Goal: Navigation & Orientation: Find specific page/section

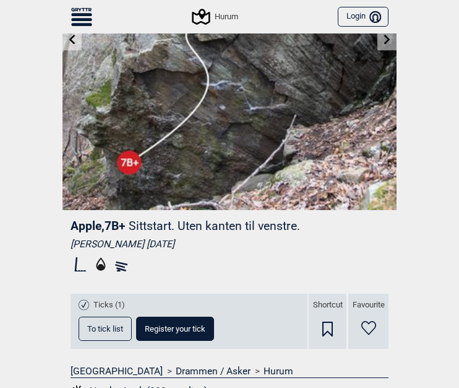
scroll to position [46, 0]
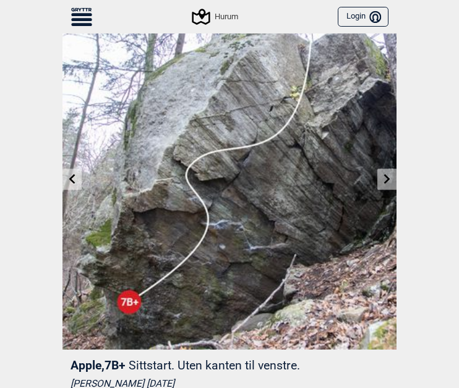
click at [381, 185] on link at bounding box center [387, 179] width 19 height 20
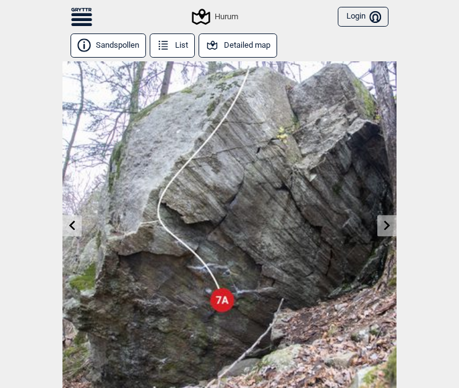
click at [69, 232] on link at bounding box center [72, 225] width 19 height 20
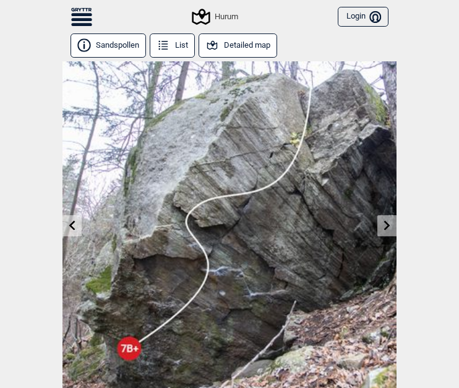
click at [227, 49] on button "Detailed map" at bounding box center [238, 45] width 79 height 24
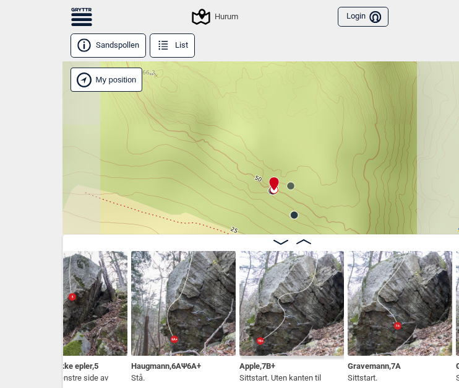
scroll to position [7, 0]
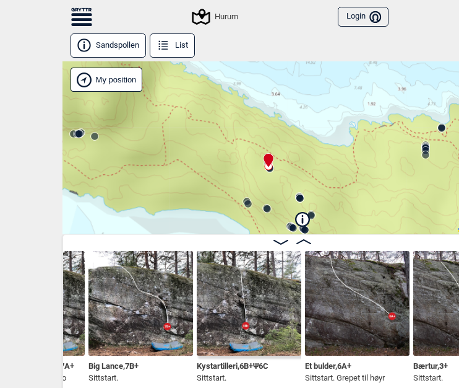
scroll to position [0, 2793]
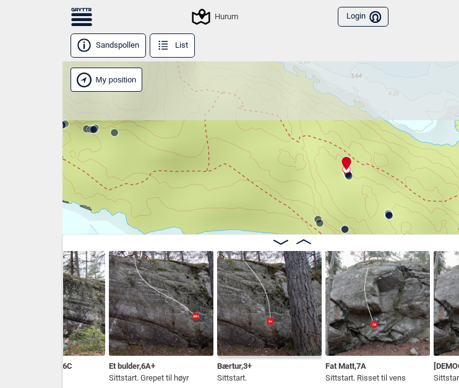
drag, startPoint x: 168, startPoint y: 144, endPoint x: 181, endPoint y: 168, distance: 27.4
click at [167, 144] on div "Hurum" at bounding box center [292, 147] width 459 height 173
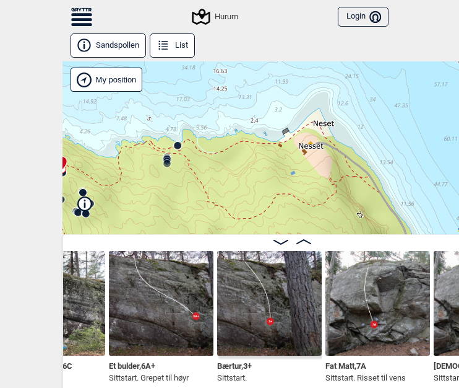
click at [172, 186] on div "Hurum" at bounding box center [292, 147] width 459 height 173
click at [164, 157] on icon at bounding box center [167, 161] width 10 height 10
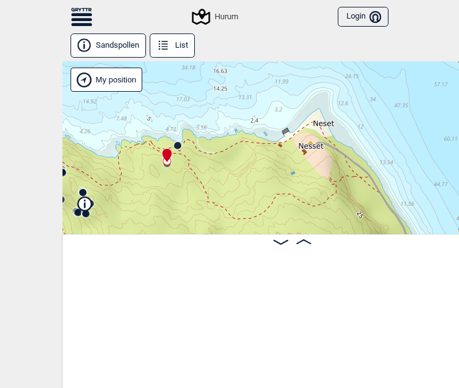
scroll to position [0, 6754]
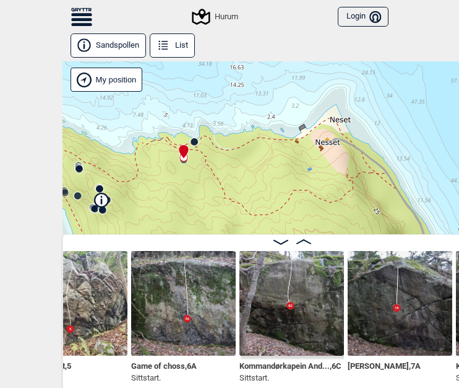
drag, startPoint x: 188, startPoint y: 173, endPoint x: 289, endPoint y: 118, distance: 115.2
click at [289, 118] on div "Hurum" at bounding box center [292, 147] width 459 height 173
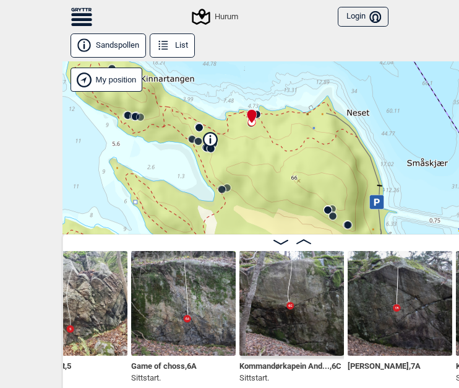
click at [224, 186] on icon at bounding box center [222, 190] width 10 height 10
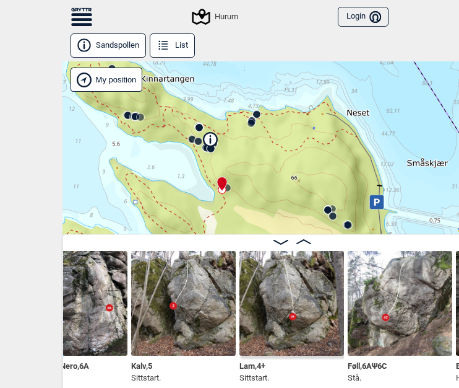
click at [131, 116] on icon at bounding box center [136, 116] width 10 height 10
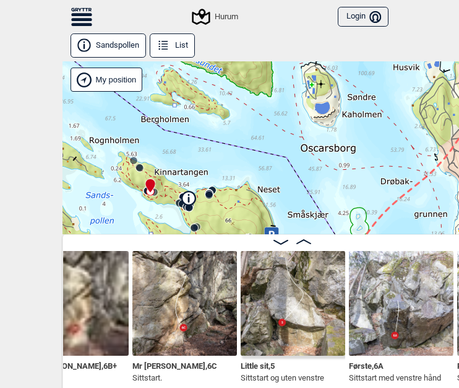
scroll to position [0, 879]
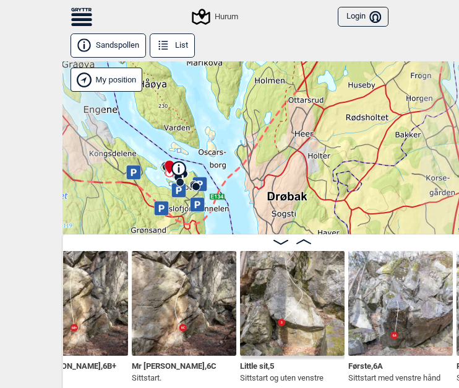
drag, startPoint x: 165, startPoint y: 195, endPoint x: 196, endPoint y: 114, distance: 86.6
click at [195, 114] on div "Hurum" at bounding box center [292, 147] width 459 height 173
